Goal: Information Seeking & Learning: Learn about a topic

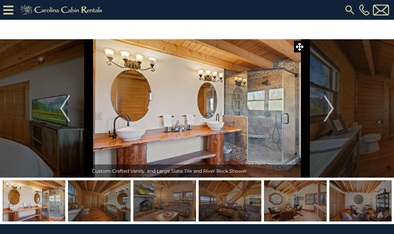
scroll to position [8, 0]
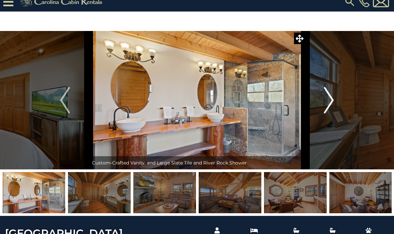
click at [335, 99] on button "Next" at bounding box center [329, 100] width 48 height 139
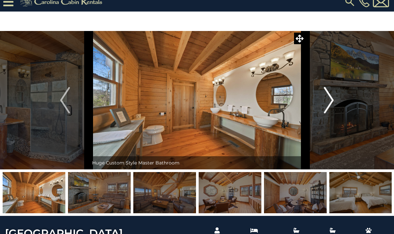
click at [326, 109] on img "Next" at bounding box center [329, 100] width 10 height 26
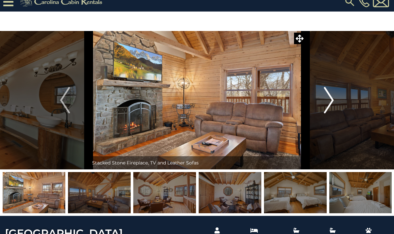
click at [325, 105] on img "Next" at bounding box center [329, 100] width 10 height 26
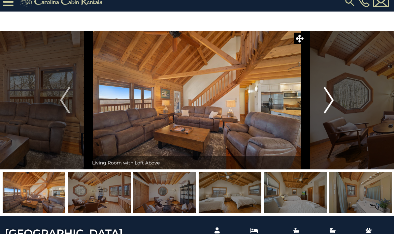
click at [328, 102] on img "Next" at bounding box center [329, 100] width 10 height 26
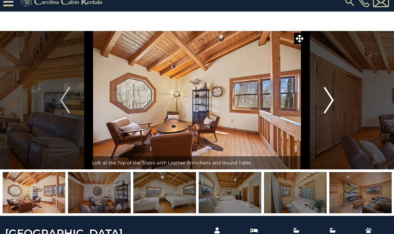
click at [331, 102] on img "Next" at bounding box center [329, 100] width 10 height 26
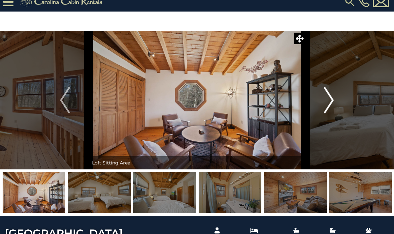
click at [333, 104] on img "Next" at bounding box center [329, 100] width 10 height 26
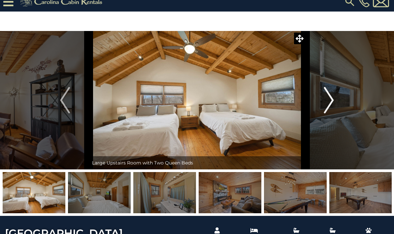
click at [331, 104] on img "Next" at bounding box center [329, 100] width 10 height 26
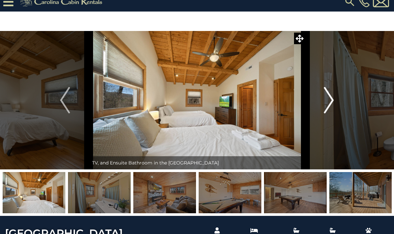
click at [332, 105] on img "Next" at bounding box center [329, 100] width 10 height 26
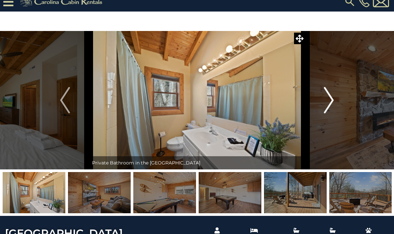
click at [333, 99] on img "Next" at bounding box center [329, 100] width 10 height 26
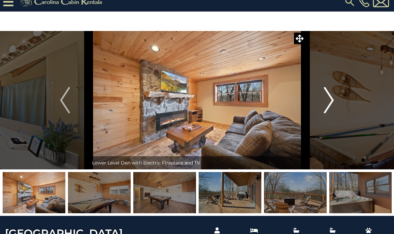
click at [331, 100] on img "Next" at bounding box center [329, 100] width 10 height 26
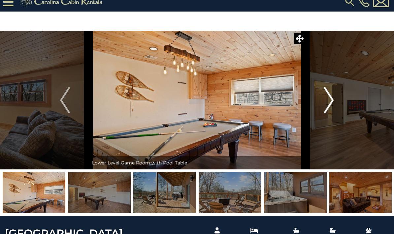
click at [330, 105] on img "Next" at bounding box center [329, 100] width 10 height 26
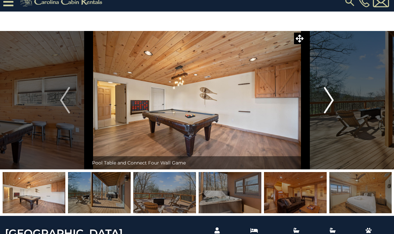
click at [334, 104] on img "Next" at bounding box center [329, 100] width 10 height 26
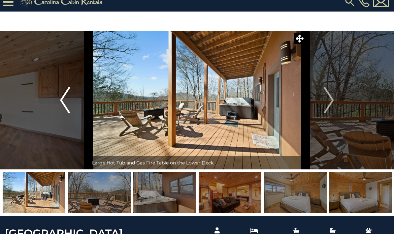
click at [65, 95] on img "Previous" at bounding box center [65, 100] width 10 height 26
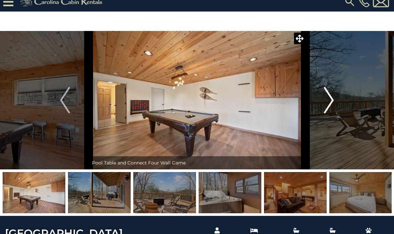
click at [328, 101] on img "Next" at bounding box center [329, 100] width 10 height 26
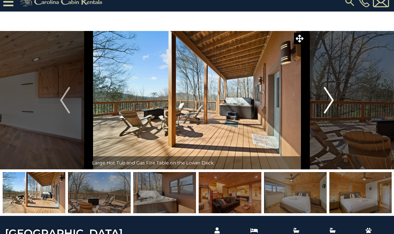
click at [328, 91] on img "Next" at bounding box center [329, 100] width 10 height 26
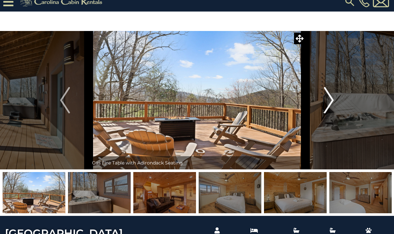
click at [330, 99] on img "Next" at bounding box center [329, 100] width 10 height 26
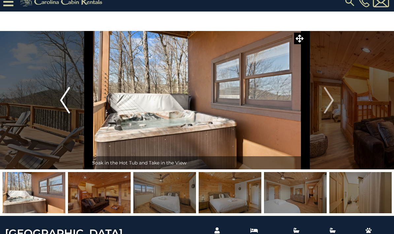
click at [62, 95] on img "Previous" at bounding box center [65, 100] width 10 height 26
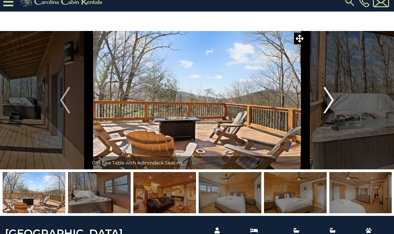
click at [332, 103] on img "Next" at bounding box center [329, 100] width 10 height 26
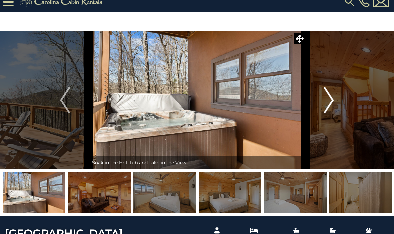
click at [333, 99] on img "Next" at bounding box center [329, 100] width 10 height 26
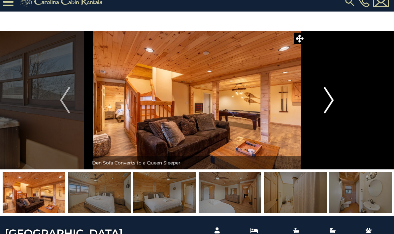
click at [333, 102] on img "Next" at bounding box center [329, 100] width 10 height 26
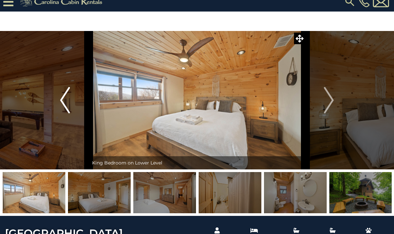
click at [63, 104] on img "Previous" at bounding box center [65, 100] width 10 height 26
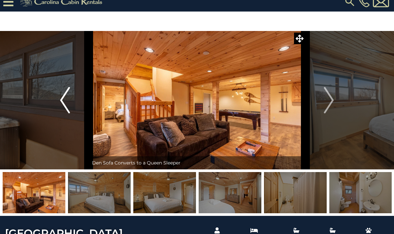
click at [68, 105] on img "Previous" at bounding box center [65, 100] width 10 height 26
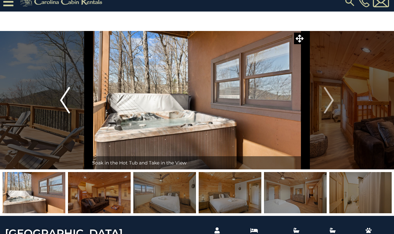
click at [71, 108] on button "Previous" at bounding box center [65, 100] width 48 height 139
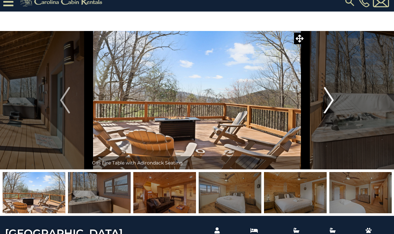
click at [330, 102] on img "Next" at bounding box center [329, 100] width 10 height 26
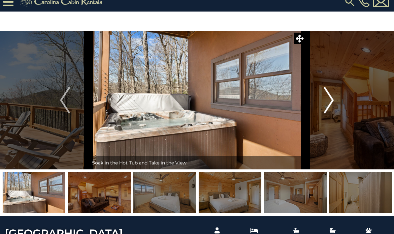
click at [331, 103] on img "Next" at bounding box center [329, 100] width 10 height 26
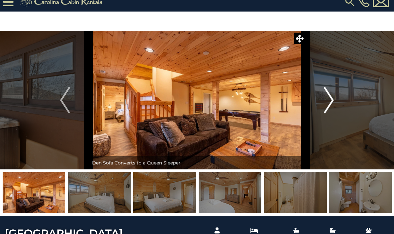
click at [336, 104] on button "Next" at bounding box center [329, 100] width 48 height 139
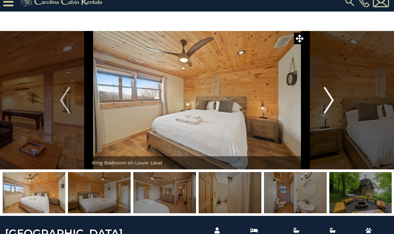
click at [332, 102] on img "Next" at bounding box center [329, 100] width 10 height 26
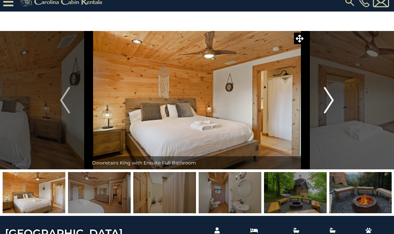
click at [334, 104] on img "Next" at bounding box center [329, 100] width 10 height 26
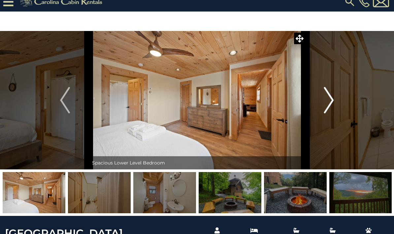
click at [329, 103] on img "Next" at bounding box center [329, 100] width 10 height 26
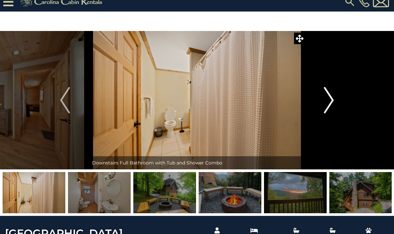
click at [328, 96] on img "Next" at bounding box center [329, 100] width 10 height 26
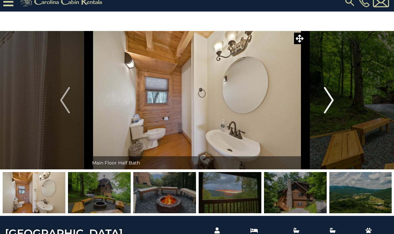
click at [330, 100] on img "Next" at bounding box center [329, 100] width 10 height 26
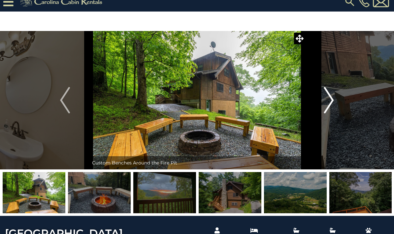
click at [332, 101] on img "Next" at bounding box center [329, 100] width 10 height 26
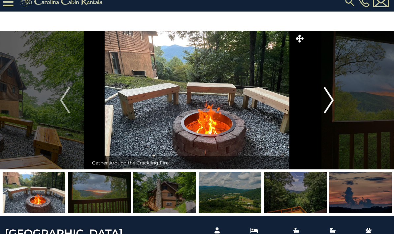
click at [328, 100] on img "Next" at bounding box center [329, 100] width 10 height 26
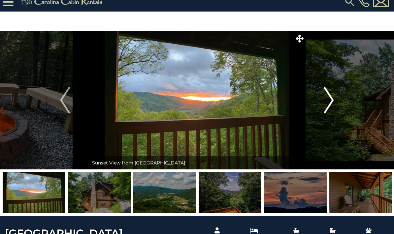
click at [328, 108] on img "Next" at bounding box center [329, 100] width 10 height 26
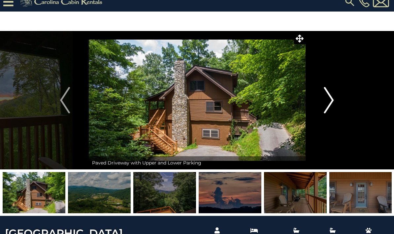
click at [325, 104] on img "Next" at bounding box center [329, 100] width 10 height 26
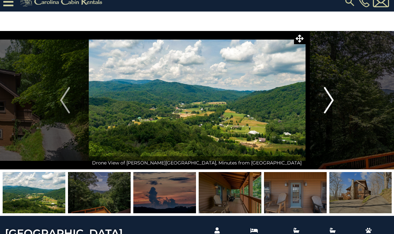
click at [325, 105] on img "Next" at bounding box center [329, 100] width 10 height 26
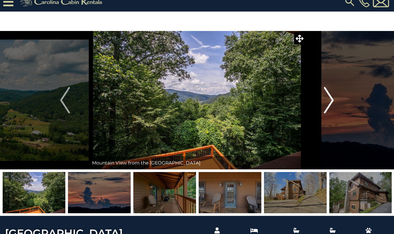
click at [329, 102] on img "Next" at bounding box center [329, 100] width 10 height 26
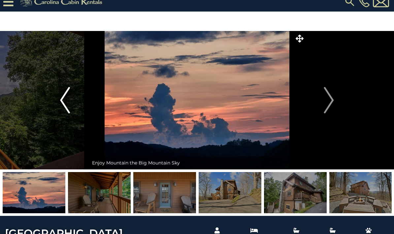
click at [64, 103] on img "Previous" at bounding box center [65, 100] width 10 height 26
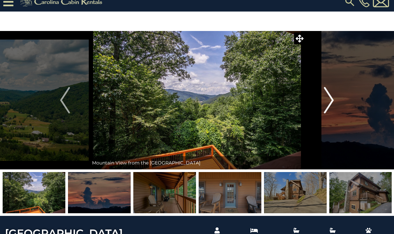
click at [331, 98] on img "Next" at bounding box center [329, 100] width 10 height 26
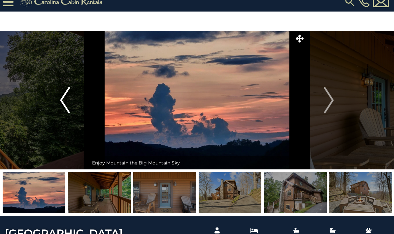
click at [64, 103] on img "Previous" at bounding box center [65, 100] width 10 height 26
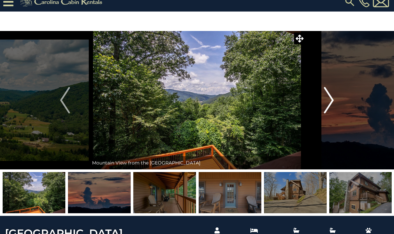
click at [333, 104] on img "Next" at bounding box center [329, 100] width 10 height 26
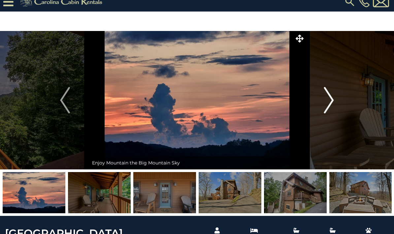
click at [328, 104] on img "Next" at bounding box center [329, 100] width 10 height 26
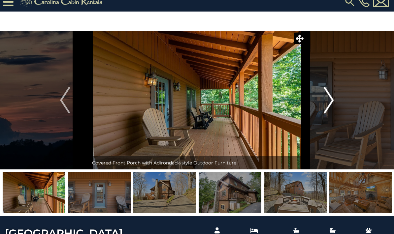
click at [325, 99] on img "Next" at bounding box center [329, 100] width 10 height 26
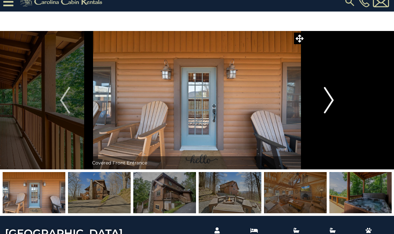
click at [326, 107] on img "Next" at bounding box center [329, 100] width 10 height 26
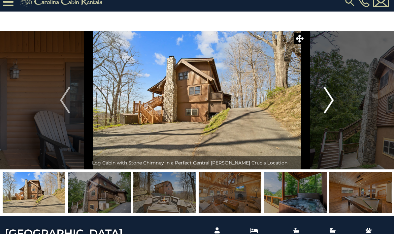
click at [331, 107] on img "Next" at bounding box center [329, 100] width 10 height 26
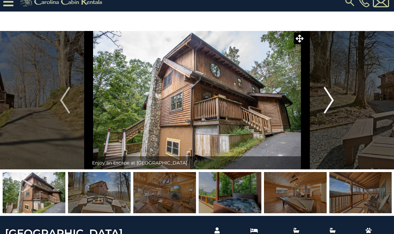
scroll to position [0, 0]
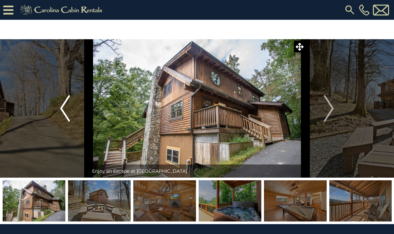
click at [67, 108] on img "Previous" at bounding box center [65, 108] width 10 height 26
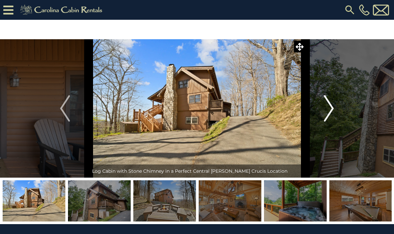
click at [331, 107] on img "Next" at bounding box center [329, 108] width 10 height 26
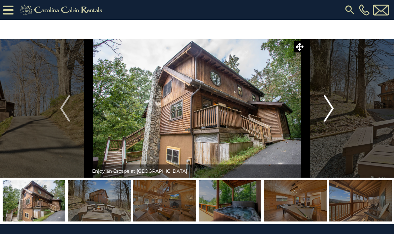
click at [329, 111] on img "Next" at bounding box center [329, 108] width 10 height 26
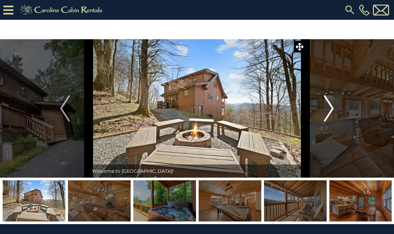
click at [327, 111] on img "Next" at bounding box center [329, 108] width 10 height 26
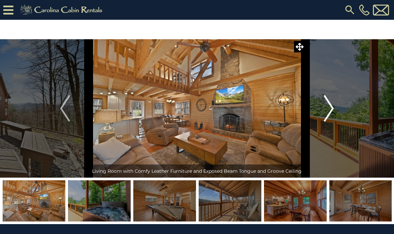
click at [59, 111] on button "Previous" at bounding box center [65, 108] width 48 height 139
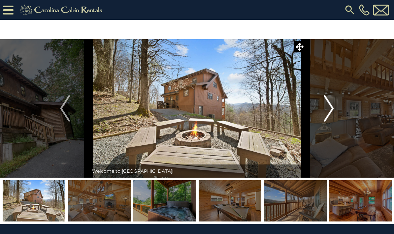
click at [325, 109] on img "Next" at bounding box center [329, 108] width 10 height 26
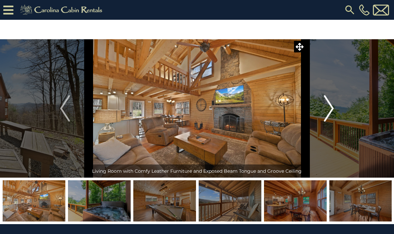
click at [326, 109] on img "Next" at bounding box center [329, 108] width 10 height 26
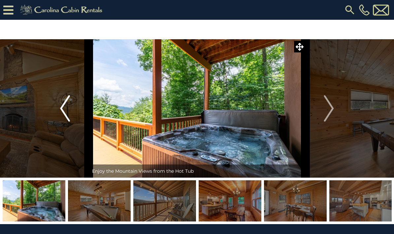
click at [62, 113] on img "Previous" at bounding box center [65, 108] width 10 height 26
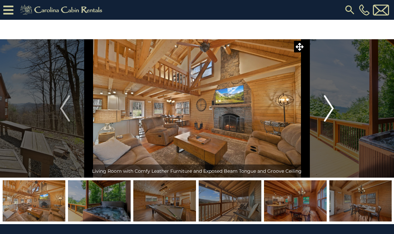
click at [330, 107] on img "Next" at bounding box center [329, 108] width 10 height 26
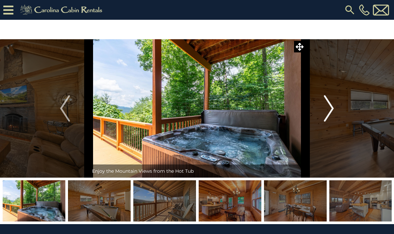
click at [326, 113] on img "Next" at bounding box center [329, 108] width 10 height 26
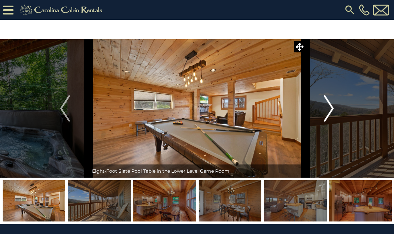
click at [328, 113] on img "Next" at bounding box center [329, 108] width 10 height 26
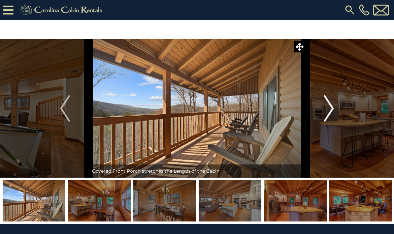
click at [328, 115] on img "Next" at bounding box center [329, 108] width 10 height 26
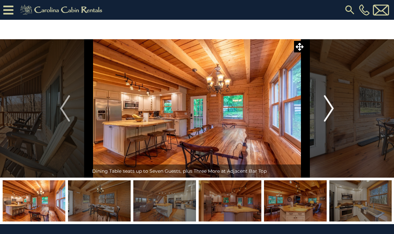
click at [326, 115] on img "Next" at bounding box center [329, 108] width 10 height 26
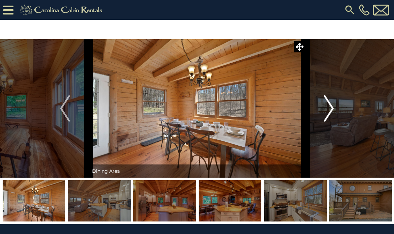
click at [329, 116] on img "Next" at bounding box center [329, 108] width 10 height 26
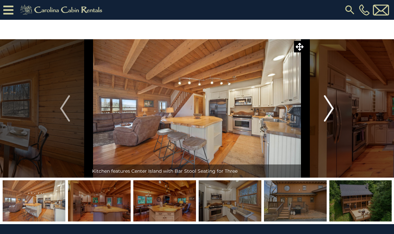
click at [334, 113] on img "Next" at bounding box center [329, 108] width 10 height 26
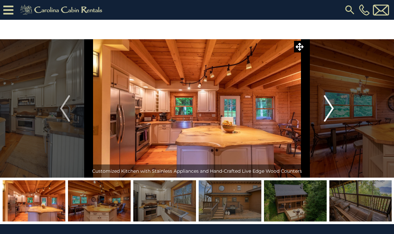
click at [329, 114] on img "Next" at bounding box center [329, 108] width 10 height 26
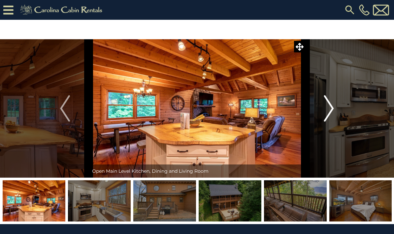
click at [331, 123] on button "Next" at bounding box center [329, 108] width 48 height 139
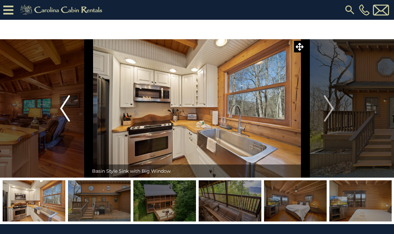
click at [69, 111] on img "Previous" at bounding box center [65, 108] width 10 height 26
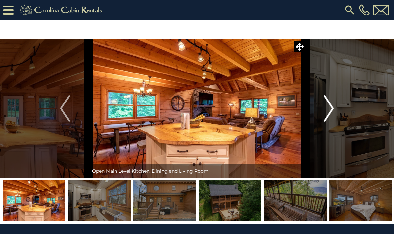
click at [325, 121] on img "Next" at bounding box center [329, 108] width 10 height 26
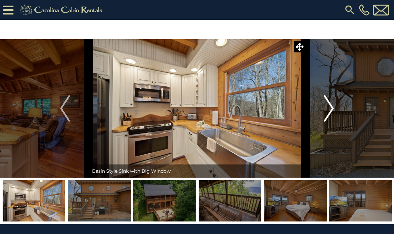
click at [334, 121] on img "Next" at bounding box center [329, 108] width 10 height 26
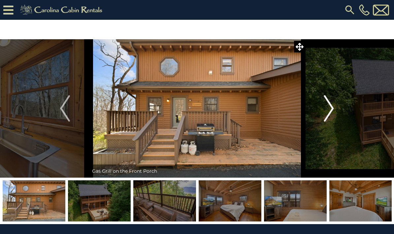
click at [330, 119] on img "Next" at bounding box center [329, 108] width 10 height 26
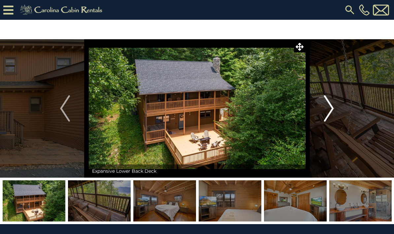
click at [325, 122] on button "Next" at bounding box center [329, 108] width 48 height 139
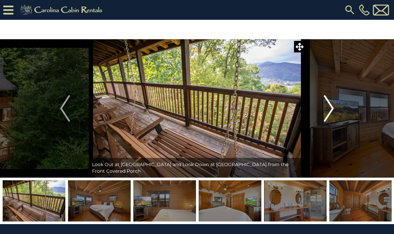
click at [325, 118] on img "Next" at bounding box center [329, 108] width 10 height 26
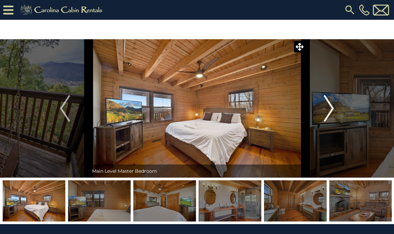
click at [328, 115] on img "Next" at bounding box center [329, 108] width 10 height 26
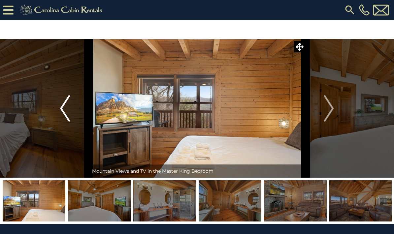
click at [67, 117] on img "Previous" at bounding box center [65, 108] width 10 height 26
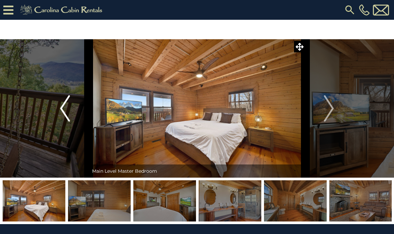
click at [80, 112] on button "Previous" at bounding box center [65, 108] width 48 height 139
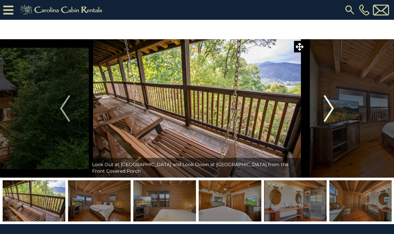
click at [326, 115] on img "Next" at bounding box center [329, 108] width 10 height 26
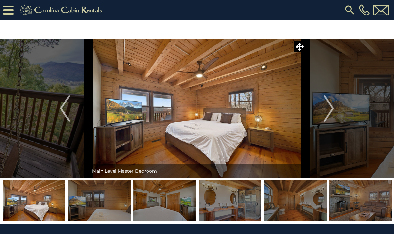
click at [233, 201] on img at bounding box center [230, 201] width 63 height 41
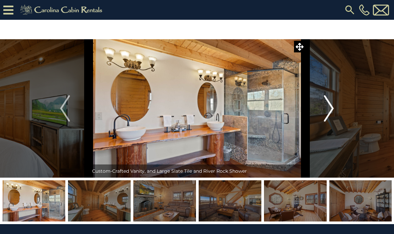
click at [331, 98] on img "Next" at bounding box center [329, 108] width 10 height 26
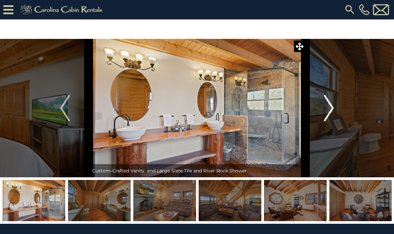
scroll to position [0, 0]
click at [266, 147] on img at bounding box center [197, 108] width 217 height 139
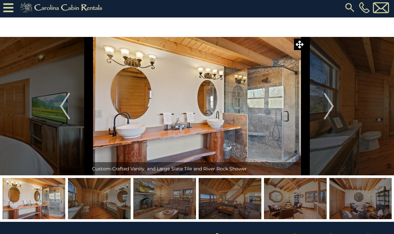
scroll to position [3, 0]
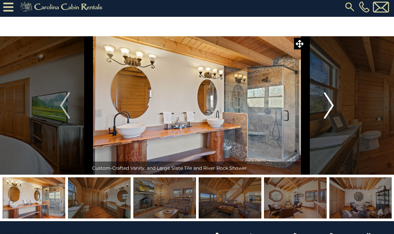
click at [323, 109] on button "Next" at bounding box center [329, 106] width 48 height 139
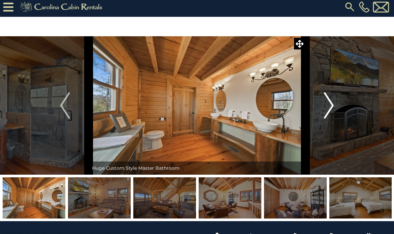
click at [330, 116] on img "Next" at bounding box center [329, 105] width 10 height 26
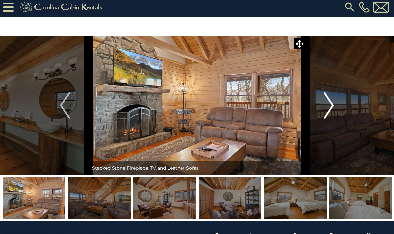
click at [331, 118] on img "Next" at bounding box center [329, 105] width 10 height 26
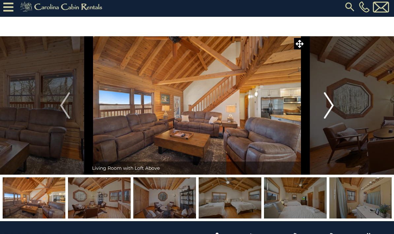
click at [333, 112] on img "Next" at bounding box center [329, 105] width 10 height 26
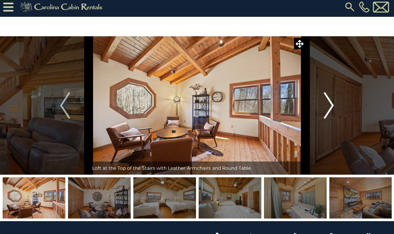
click at [332, 112] on img "Next" at bounding box center [329, 105] width 10 height 26
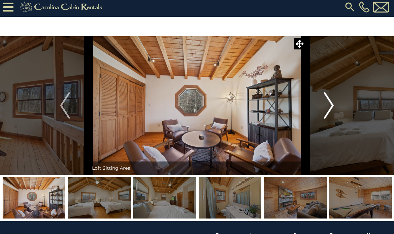
click at [333, 113] on img "Next" at bounding box center [329, 105] width 10 height 26
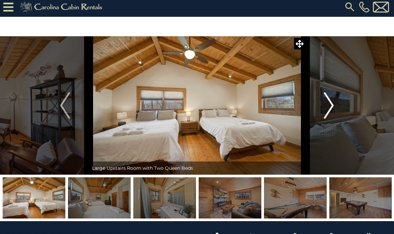
click at [318, 114] on button "Next" at bounding box center [329, 105] width 48 height 139
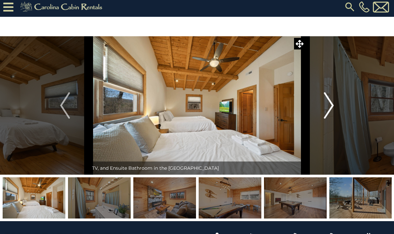
click at [322, 113] on button "Next" at bounding box center [329, 105] width 48 height 139
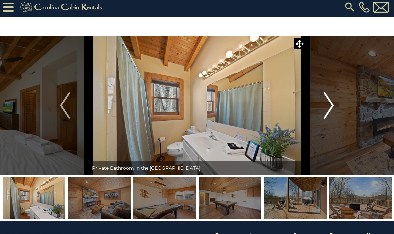
click at [326, 118] on img "Next" at bounding box center [329, 105] width 10 height 26
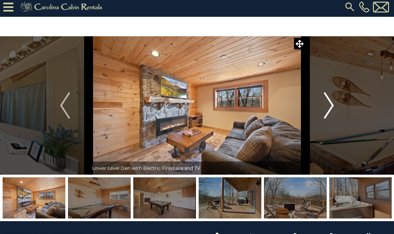
scroll to position [2, 0]
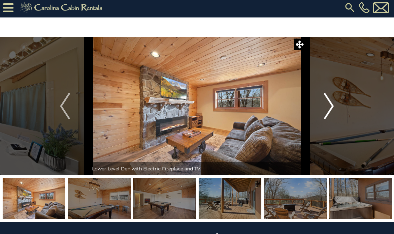
click at [322, 113] on button "Next" at bounding box center [329, 106] width 48 height 139
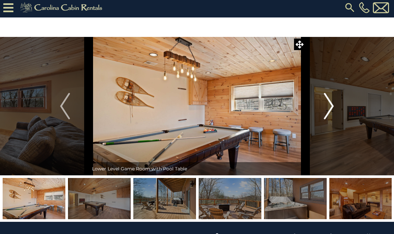
click at [324, 110] on img "Next" at bounding box center [329, 106] width 10 height 26
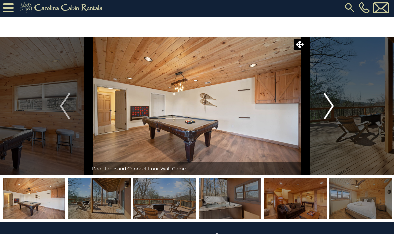
click at [330, 110] on img "Next" at bounding box center [329, 106] width 10 height 26
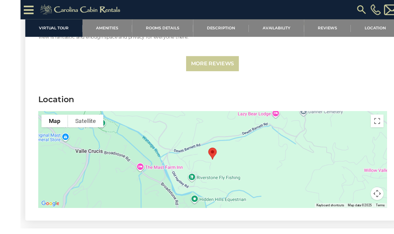
scroll to position [1588, 0]
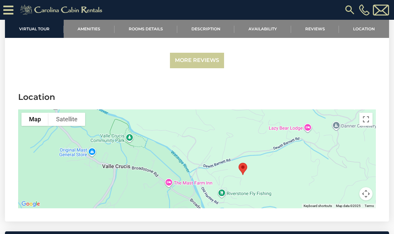
drag, startPoint x: 77, startPoint y: 170, endPoint x: 124, endPoint y: 186, distance: 49.7
click at [124, 186] on div at bounding box center [197, 159] width 358 height 99
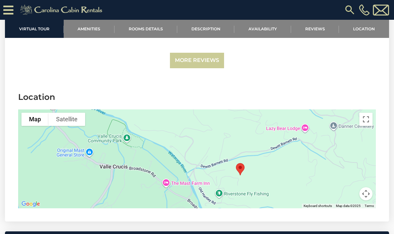
drag, startPoint x: 159, startPoint y: 196, endPoint x: 135, endPoint y: 192, distance: 24.0
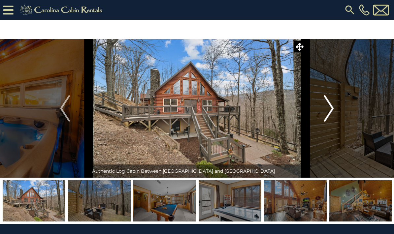
click at [329, 107] on img "Next" at bounding box center [329, 108] width 10 height 26
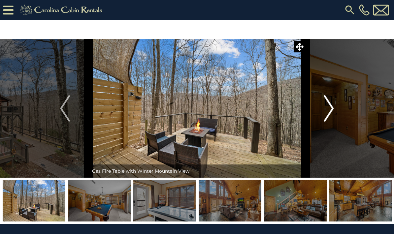
click at [329, 106] on img "Next" at bounding box center [329, 108] width 10 height 26
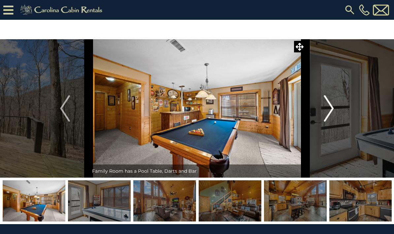
click at [330, 106] on img "Next" at bounding box center [329, 108] width 10 height 26
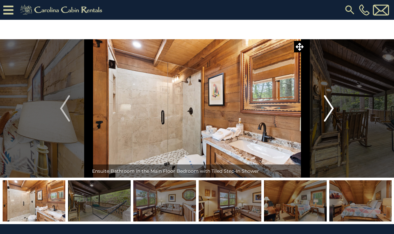
click at [331, 109] on img "Next" at bounding box center [329, 108] width 10 height 26
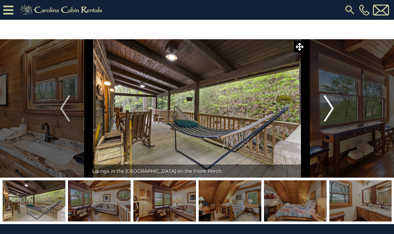
click at [331, 109] on img "Next" at bounding box center [329, 108] width 10 height 26
